Goal: Task Accomplishment & Management: Manage account settings

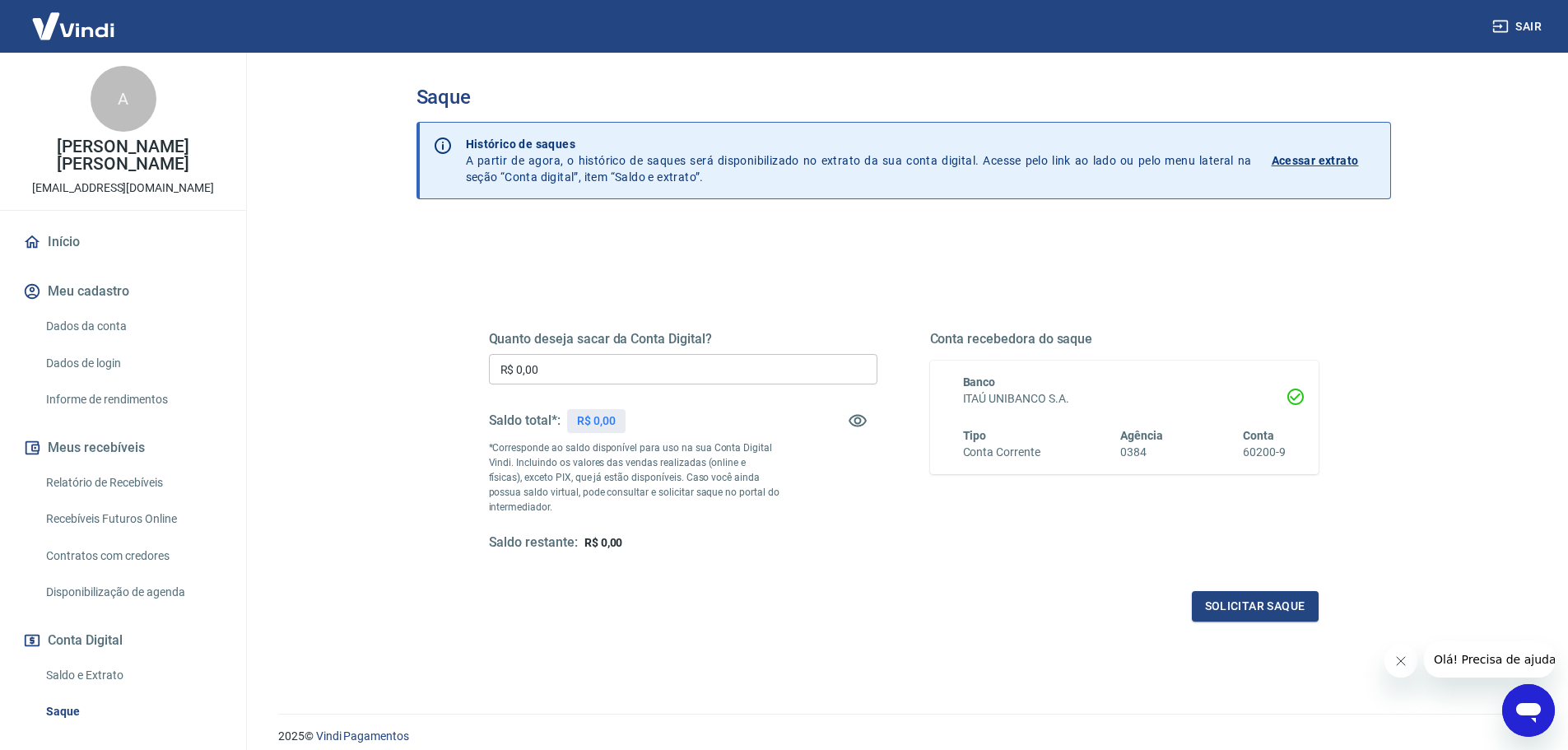
click at [774, 282] on div "Quanto deseja sacar da Conta Digital? R$ 0,00 ​ Saldo total*: R$ 0,00 *Correspo…" at bounding box center [904, 450] width 869 height 383
click at [665, 364] on input "R$ 0,00" at bounding box center [683, 369] width 388 height 30
click at [718, 304] on div "Quanto deseja sacar da Conta Digital? R$ 0,00 ​ Saldo total*: R$ 0,00 *Correspo…" at bounding box center [903, 457] width 830 height 330
click at [605, 361] on input "R$ 0,00" at bounding box center [683, 369] width 388 height 30
type input "R$ 998,81"
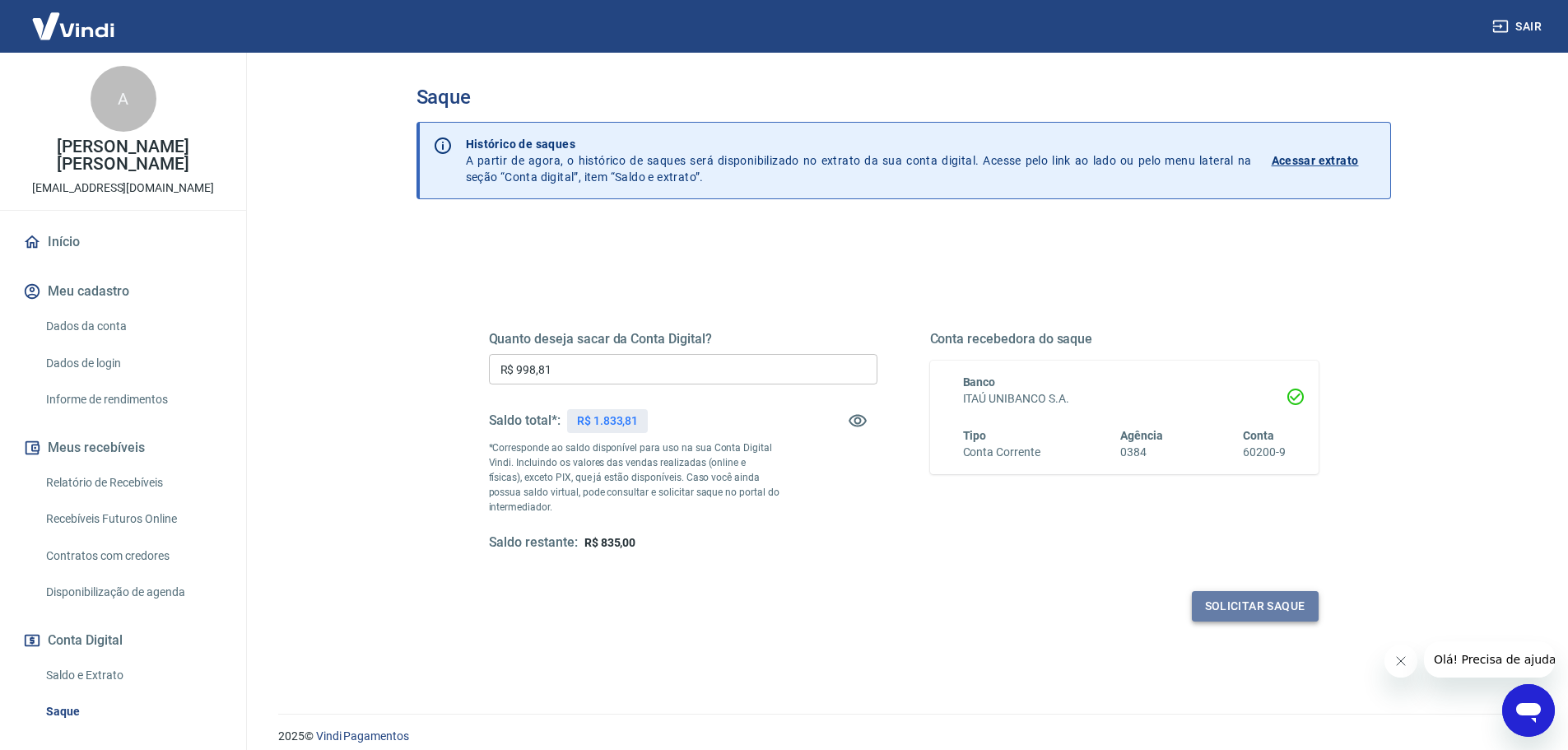
click at [1256, 607] on button "Solicitar saque" at bounding box center [1255, 607] width 126 height 30
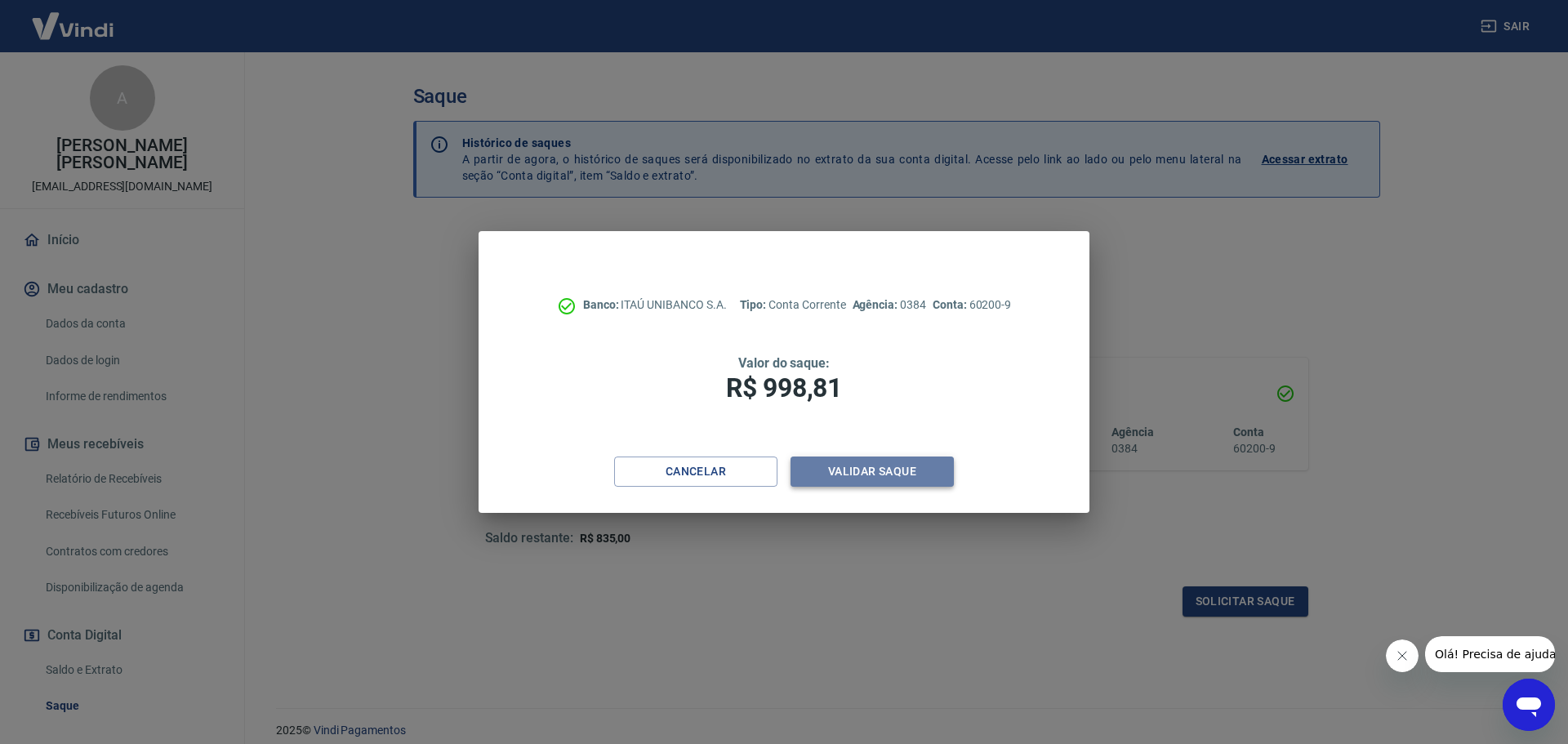
click at [910, 472] on button "Validar saque" at bounding box center [872, 472] width 164 height 30
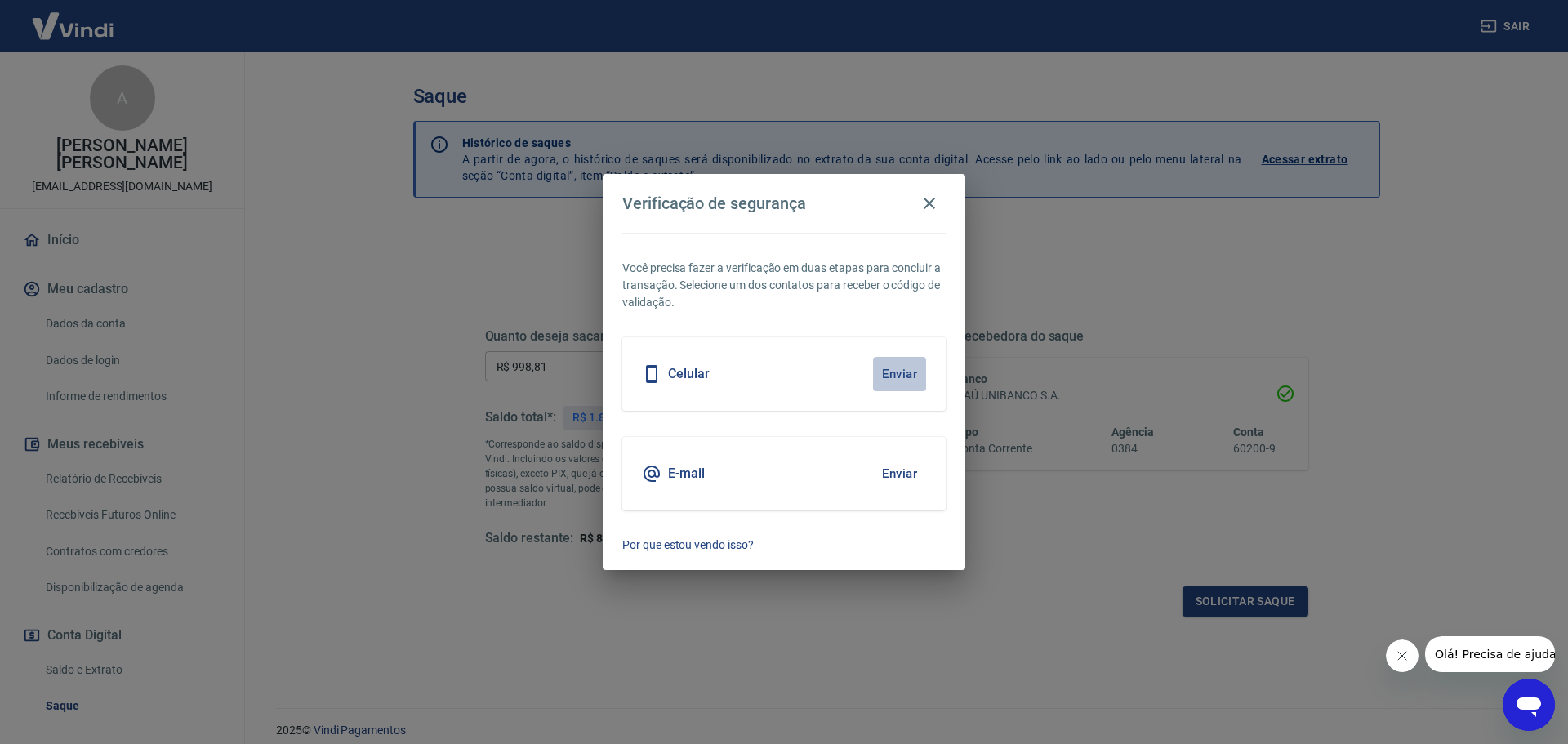
click at [894, 375] on button "Enviar" at bounding box center [899, 373] width 53 height 35
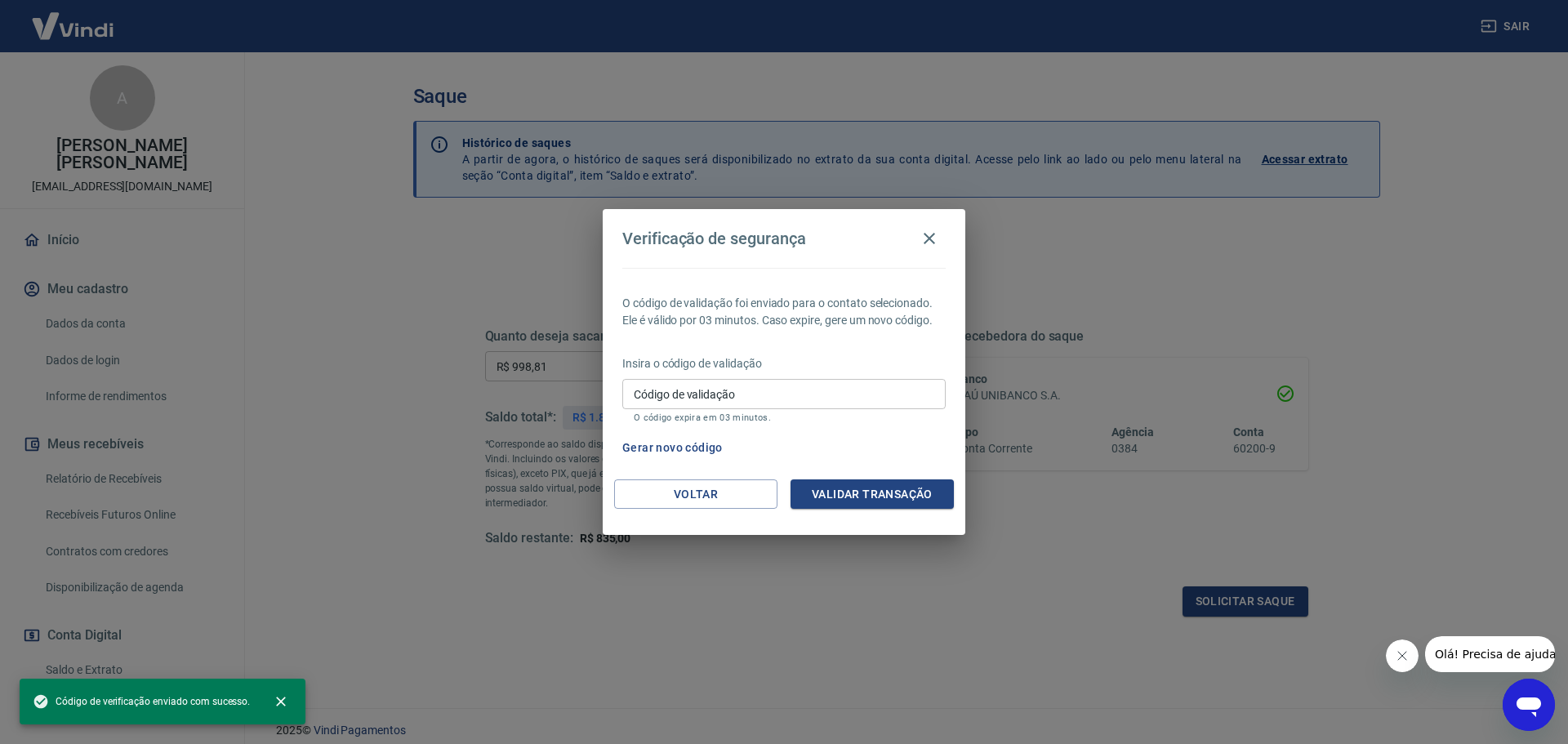
click at [741, 390] on input "Código de validação" at bounding box center [784, 394] width 324 height 30
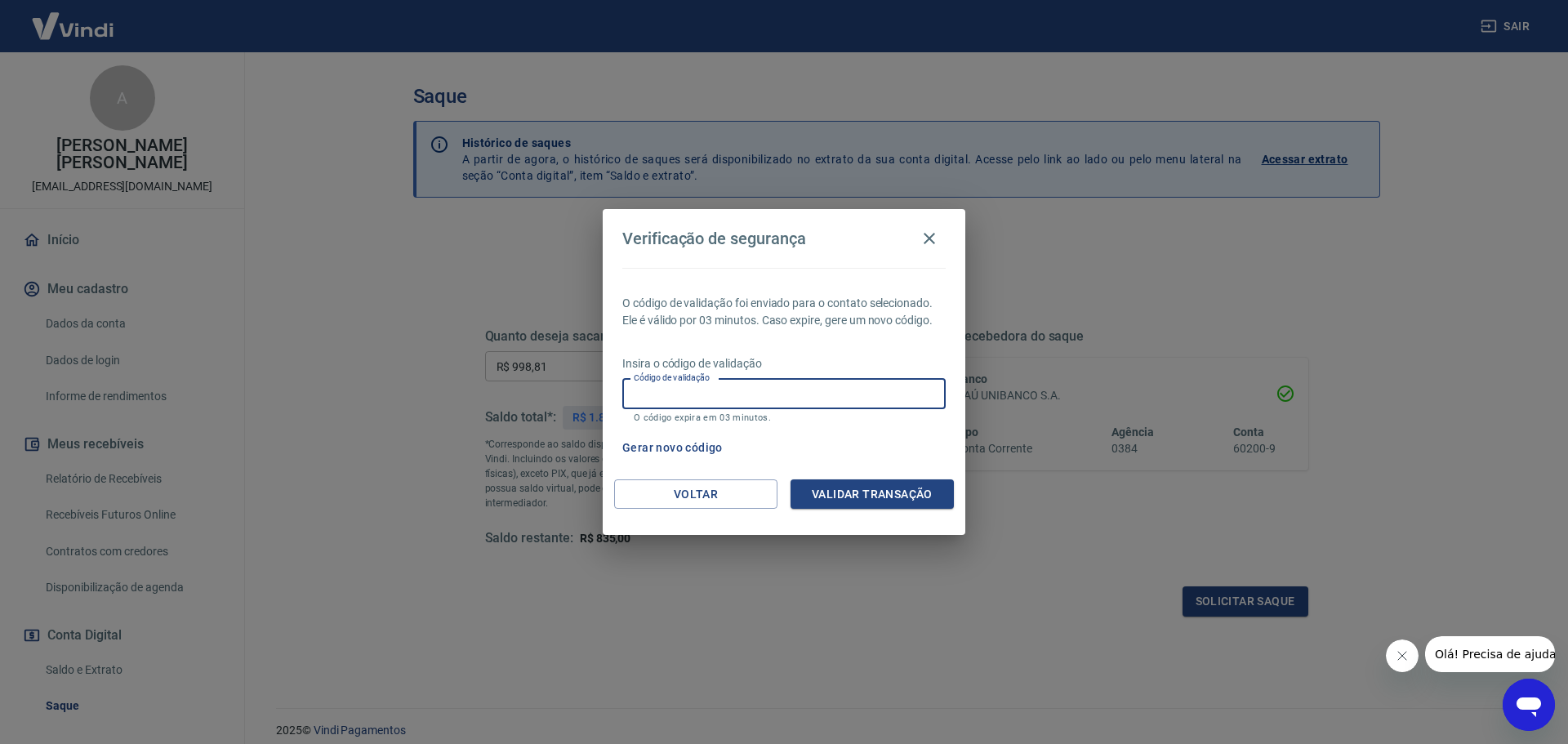
click at [831, 359] on p "Insira o código de validação" at bounding box center [784, 364] width 324 height 17
click at [763, 400] on input "Código de validação" at bounding box center [784, 394] width 324 height 30
type input "422487"
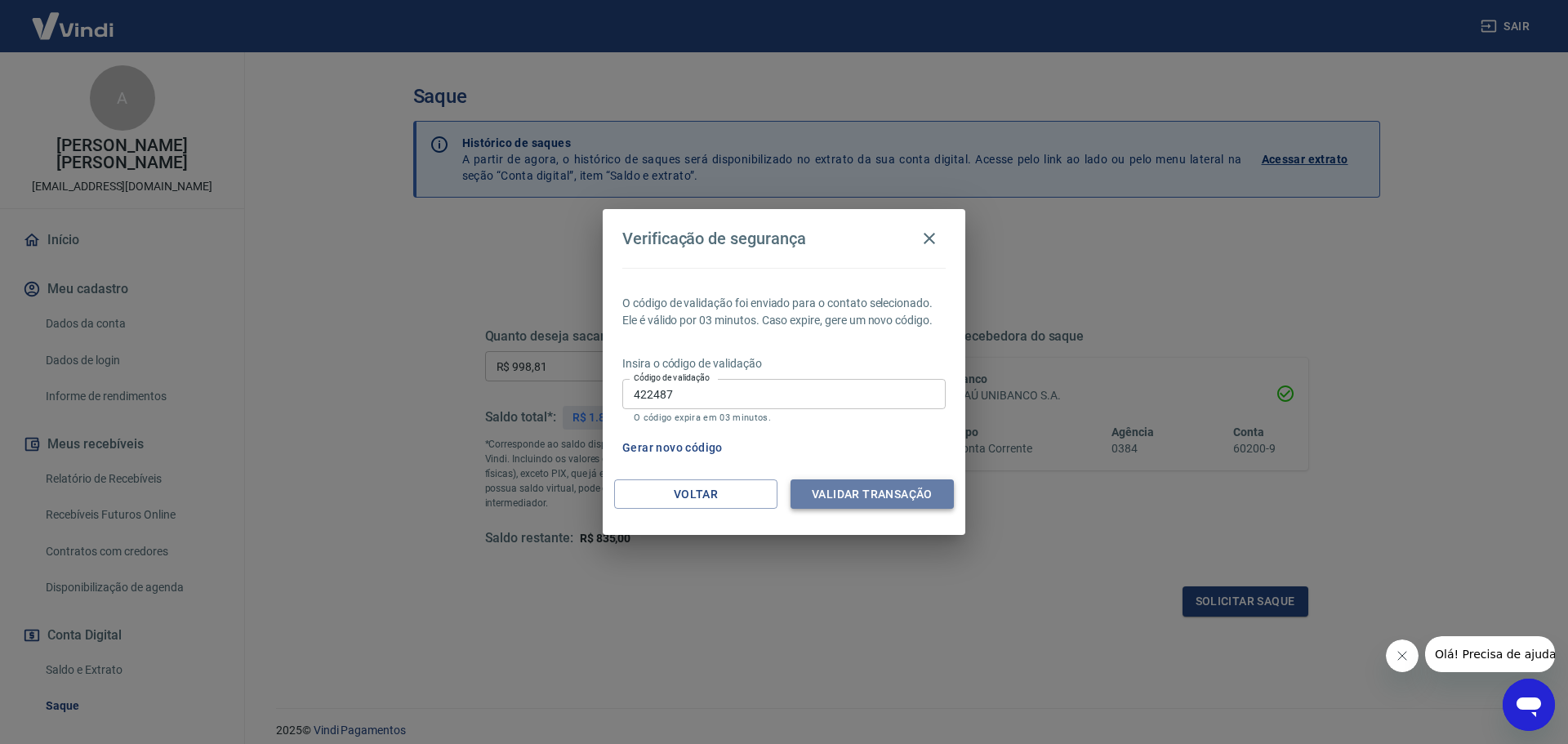
click at [878, 491] on button "Validar transação" at bounding box center [872, 494] width 164 height 30
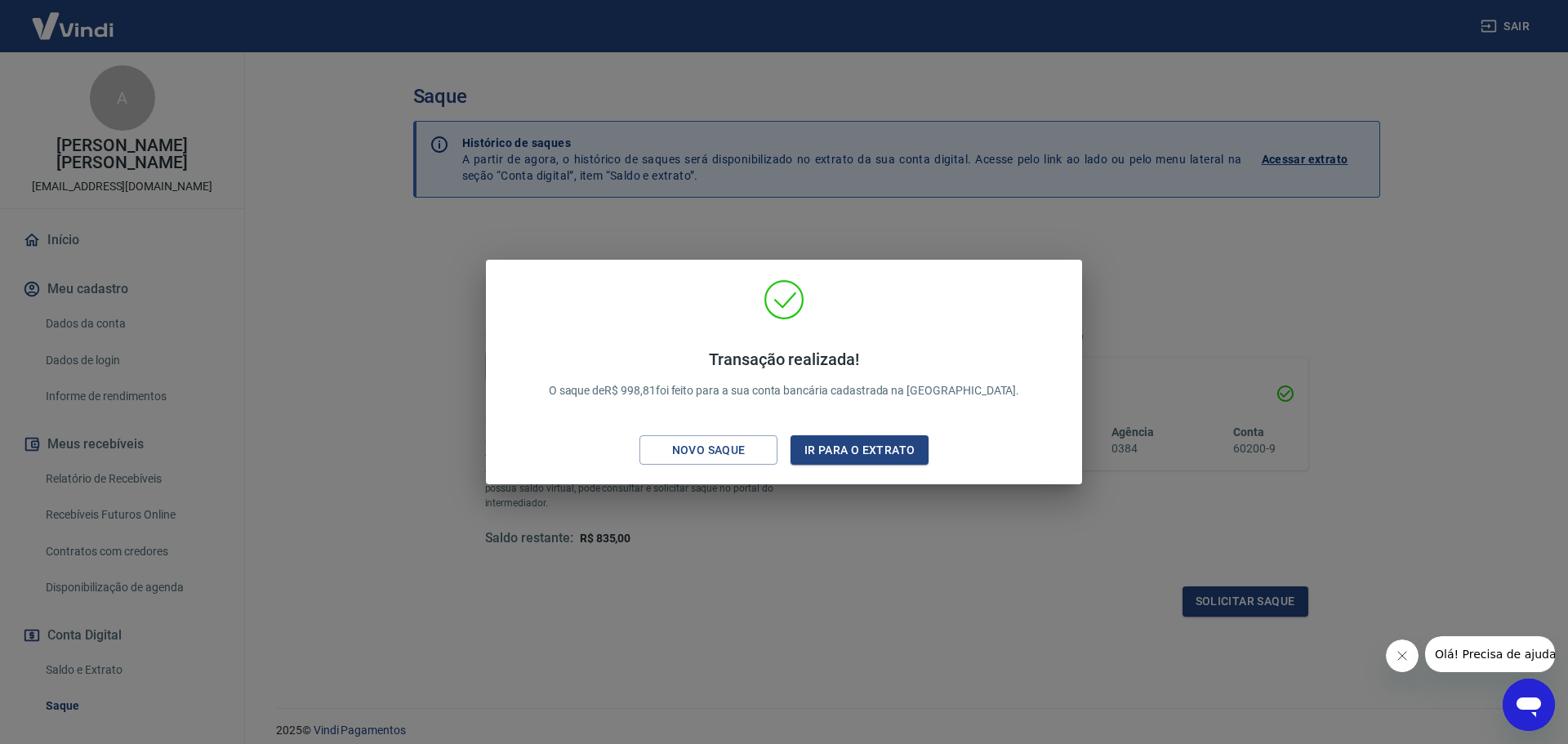
click at [1021, 227] on div "Transação realizada! O saque de R$ 998,81 foi feito para a sua conta bancária c…" at bounding box center [784, 372] width 1568 height 744
